Goal: Task Accomplishment & Management: Manage account settings

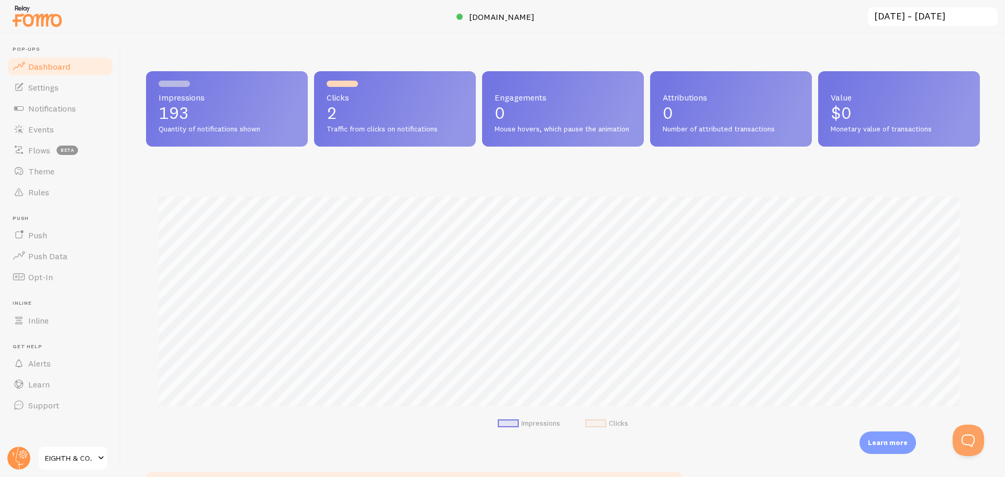
scroll to position [275, 826]
drag, startPoint x: 58, startPoint y: 111, endPoint x: 62, endPoint y: 106, distance: 6.3
click at [58, 111] on span "Notifications" at bounding box center [52, 108] width 48 height 10
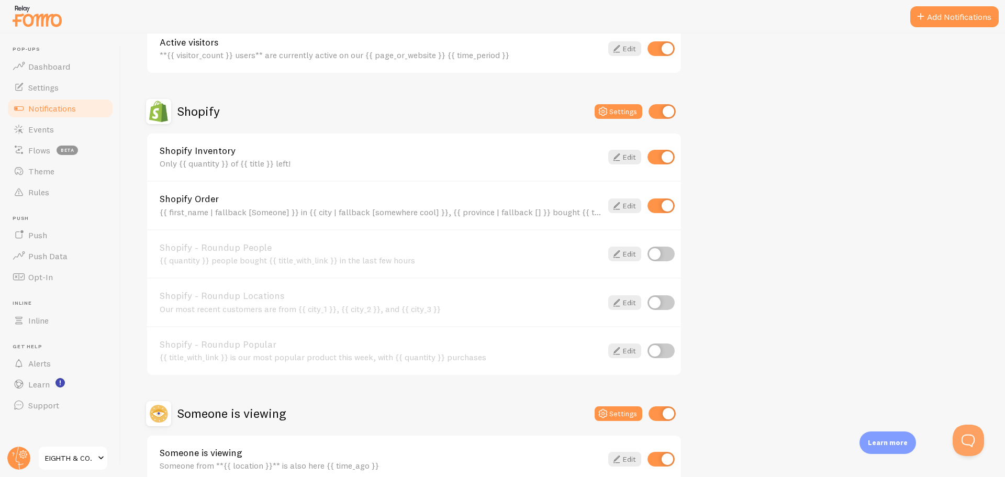
scroll to position [367, 0]
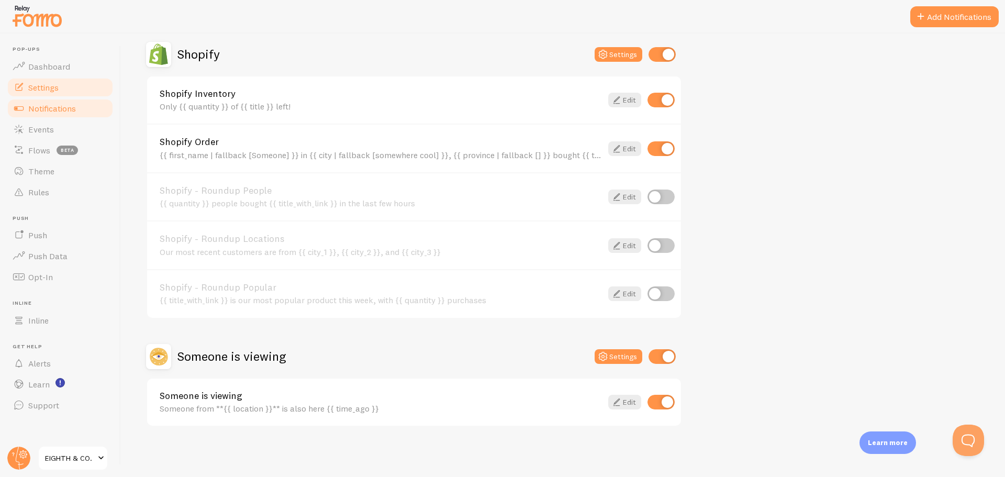
click at [45, 88] on span "Settings" at bounding box center [43, 87] width 30 height 10
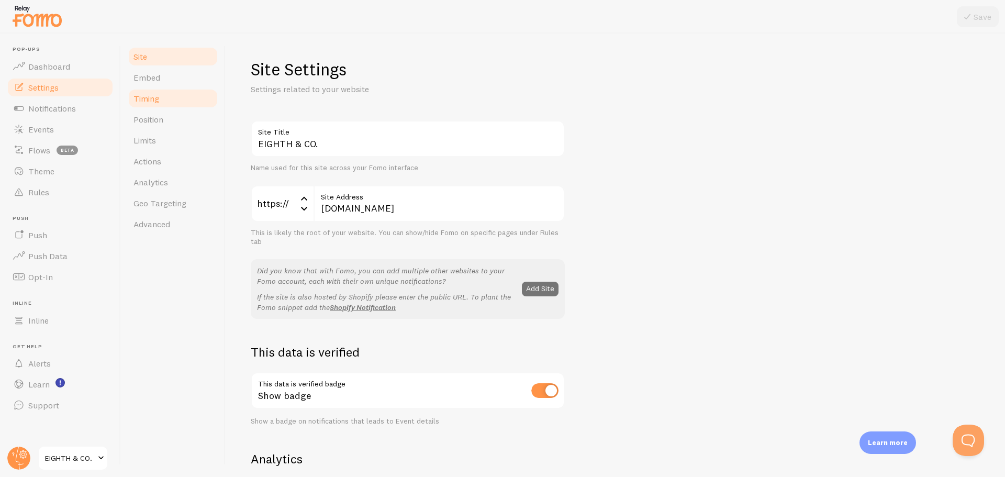
click at [158, 104] on link "Timing" at bounding box center [173, 98] width 92 height 21
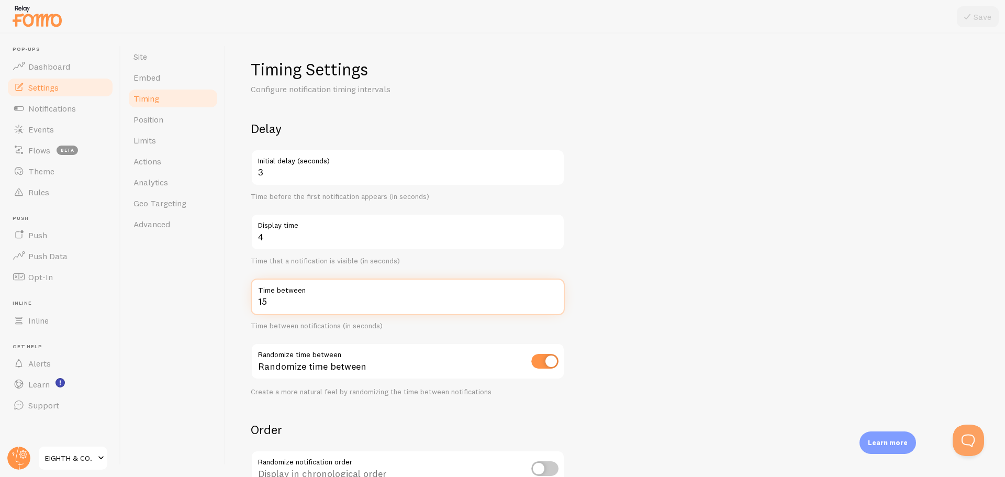
drag, startPoint x: 291, startPoint y: 305, endPoint x: 250, endPoint y: 306, distance: 41.4
click at [250, 306] on div "Timing Settings Configure notification timing intervals Delay 3 Initial delay (…" at bounding box center [616, 256] width 780 height 444
type input "10"
click at [945, 316] on form "Delay 3 Initial delay (seconds) Time before the first notification appears (in …" at bounding box center [615, 344] width 729 height 449
click at [973, 15] on icon at bounding box center [967, 16] width 13 height 13
